Goal: Navigation & Orientation: Go to known website

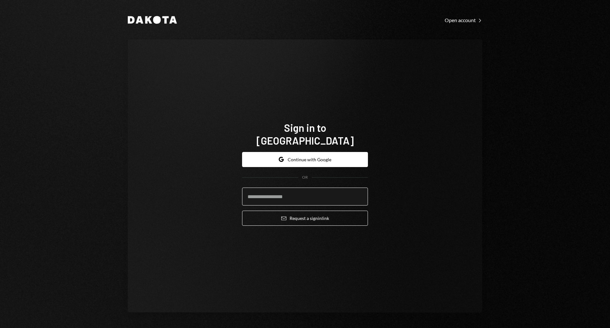
click at [281, 192] on input "email" at bounding box center [305, 197] width 126 height 18
type input "**********"
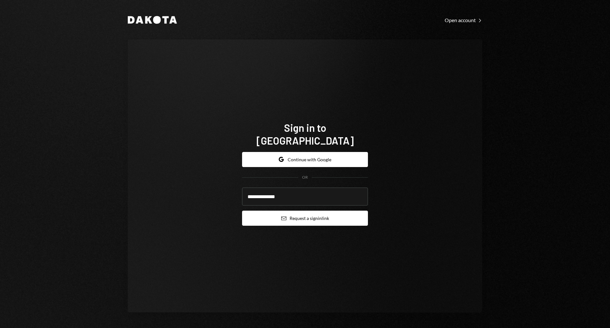
click at [297, 213] on button "Email Request a sign in link" at bounding box center [305, 218] width 126 height 15
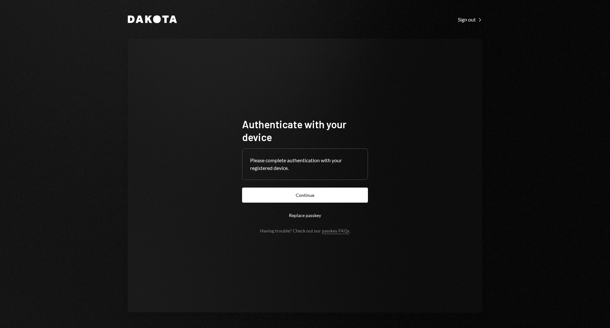
drag, startPoint x: 307, startPoint y: 194, endPoint x: 379, endPoint y: 30, distance: 179.2
click at [379, 30] on div "Dakota Sign out Right Caret Authenticate with your device Please complete authe…" at bounding box center [304, 164] width 385 height 328
click at [311, 194] on button "Continue" at bounding box center [305, 195] width 126 height 15
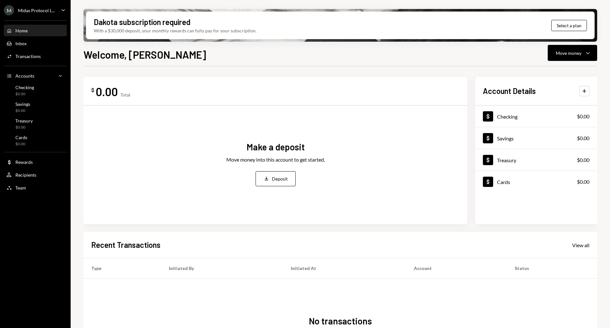
click at [297, 83] on div "$ 0.00 Total Make a deposit Move money into this account to get started. Deposi…" at bounding box center [275, 151] width 384 height 148
